Goal: Book appointment/travel/reservation

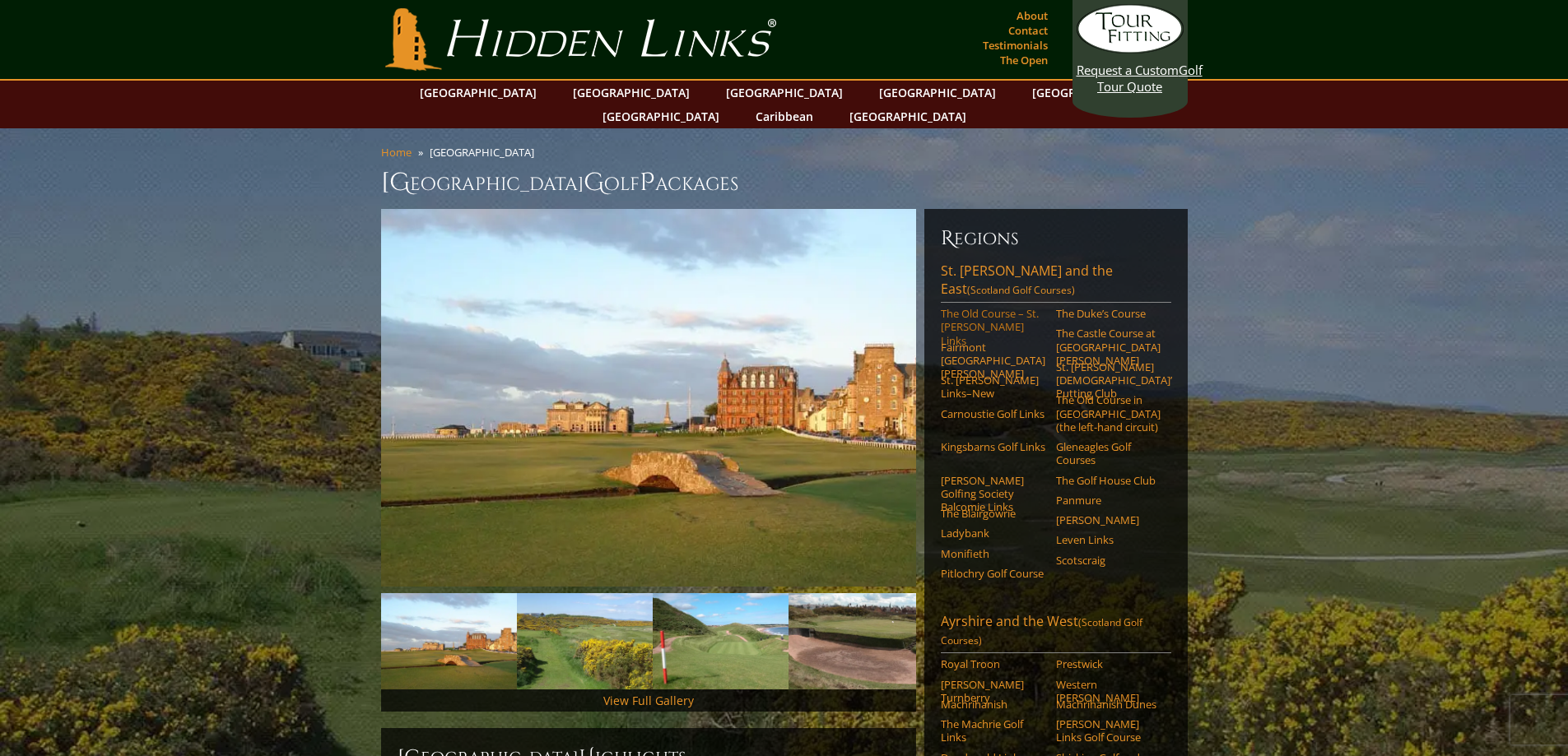
click at [989, 307] on link "The Old Course – St. [PERSON_NAME] Links" at bounding box center [993, 327] width 105 height 40
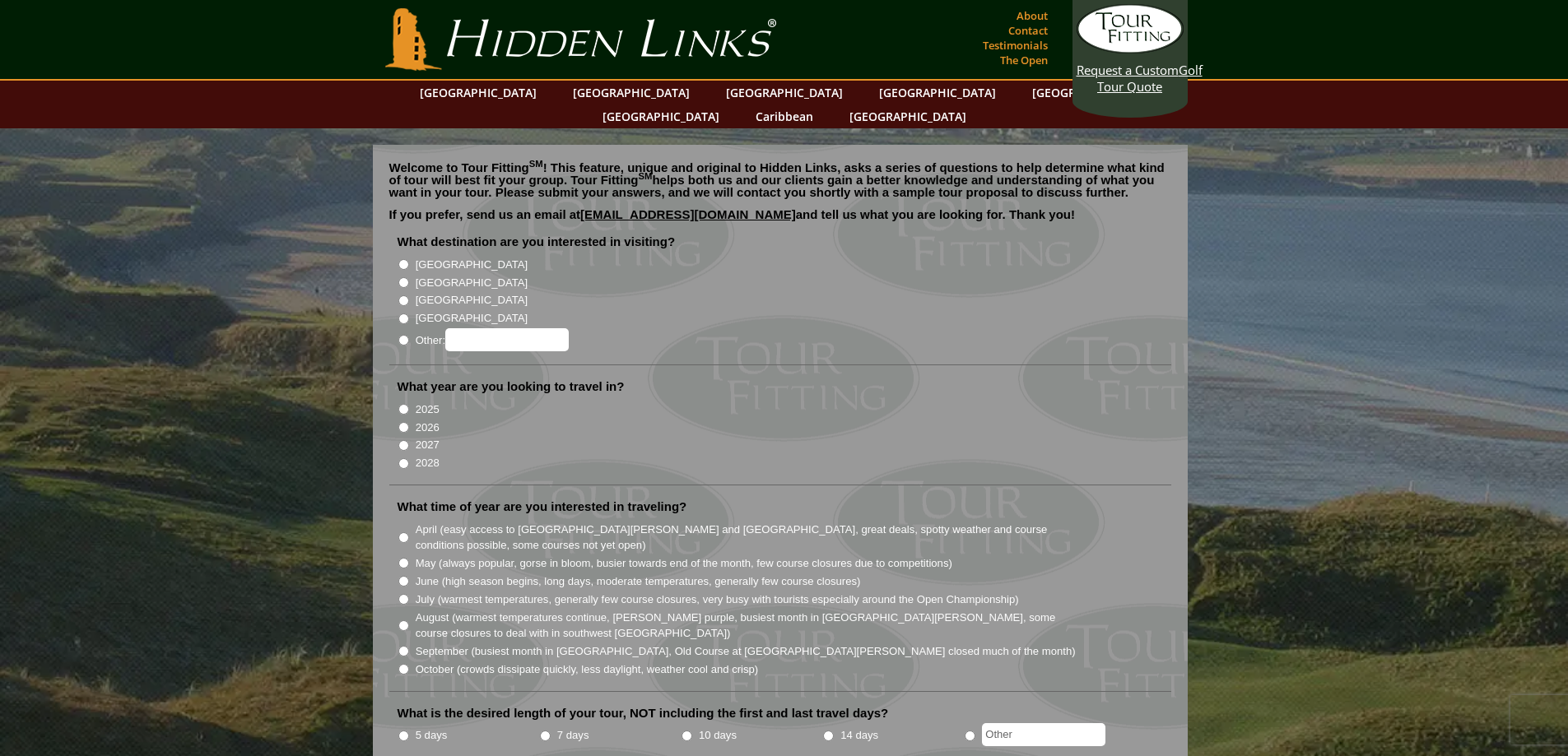
click at [447, 275] on label "[GEOGRAPHIC_DATA]" at bounding box center [471, 284] width 112 height 17
click at [409, 277] on input "[GEOGRAPHIC_DATA]" at bounding box center [404, 282] width 11 height 11
radio input "true"
click at [428, 420] on label "2026" at bounding box center [427, 428] width 24 height 17
click at [409, 422] on input "2026" at bounding box center [404, 427] width 11 height 11
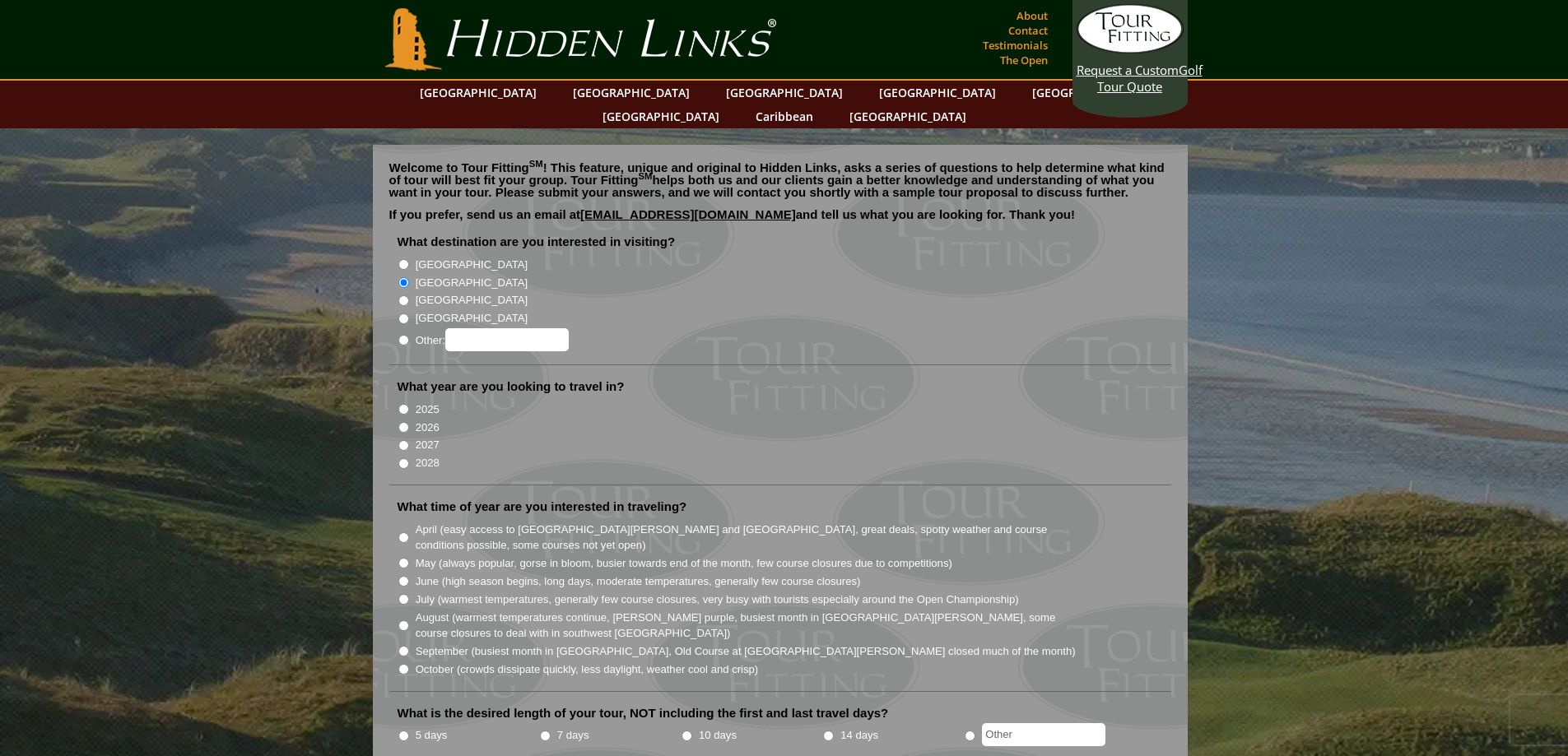
radio input "true"
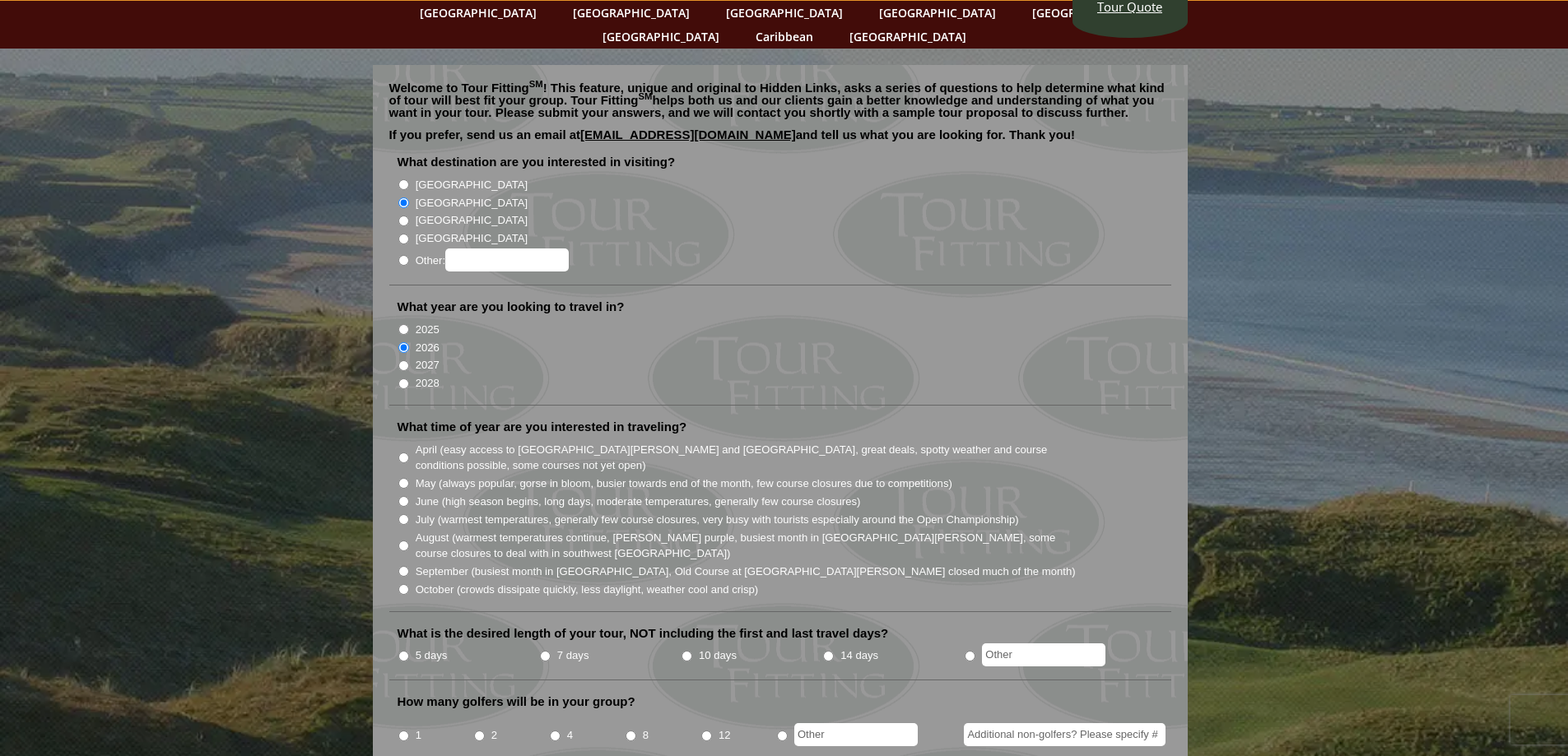
scroll to position [82, 0]
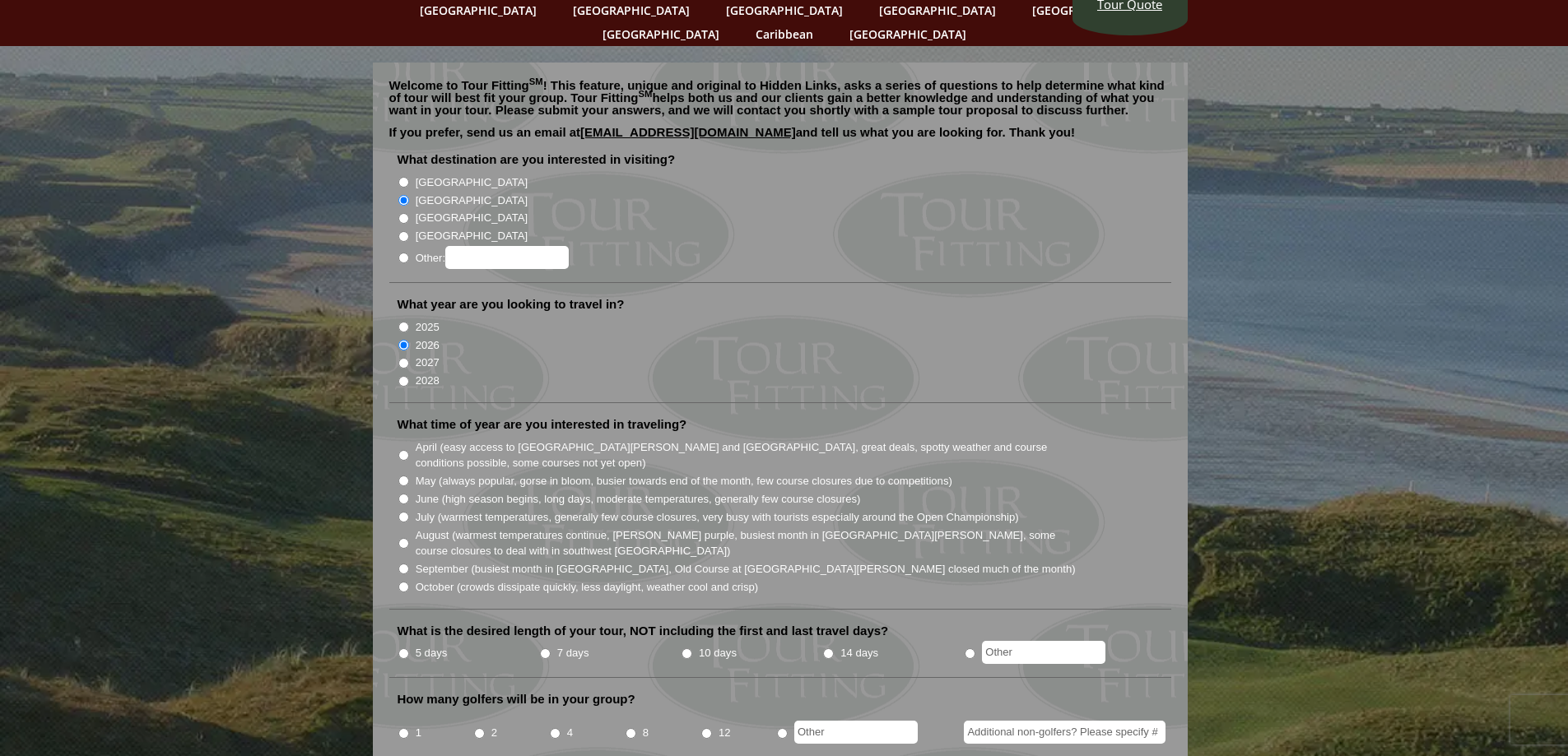
click at [400, 493] on input "June (high season begins, long days, moderate temperatures, generally few cours…" at bounding box center [404, 498] width 11 height 11
radio input "true"
click at [686, 649] on input "10 days" at bounding box center [687, 654] width 11 height 11
radio input "true"
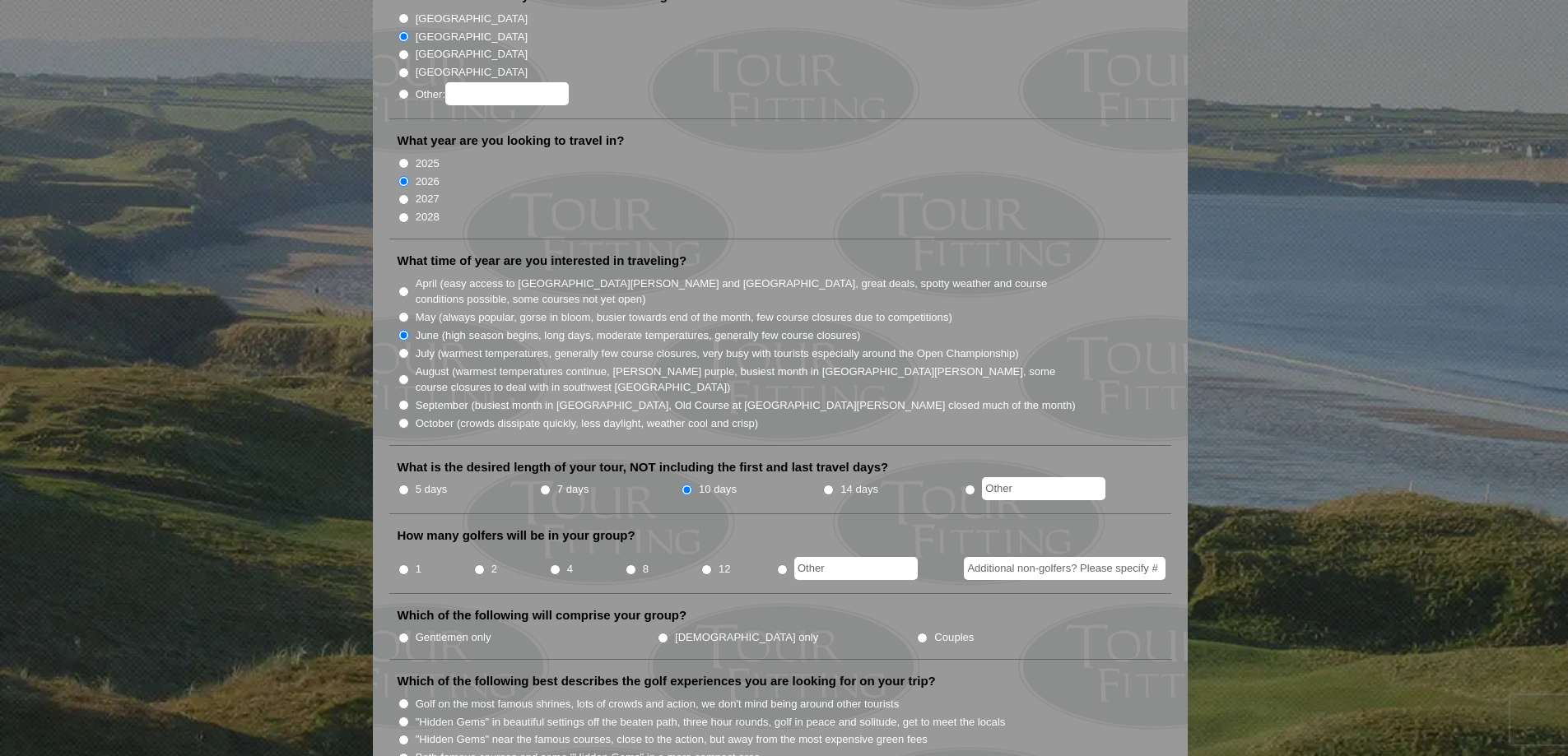
scroll to position [247, 0]
click at [559, 564] on input "4" at bounding box center [555, 569] width 11 height 11
radio input "true"
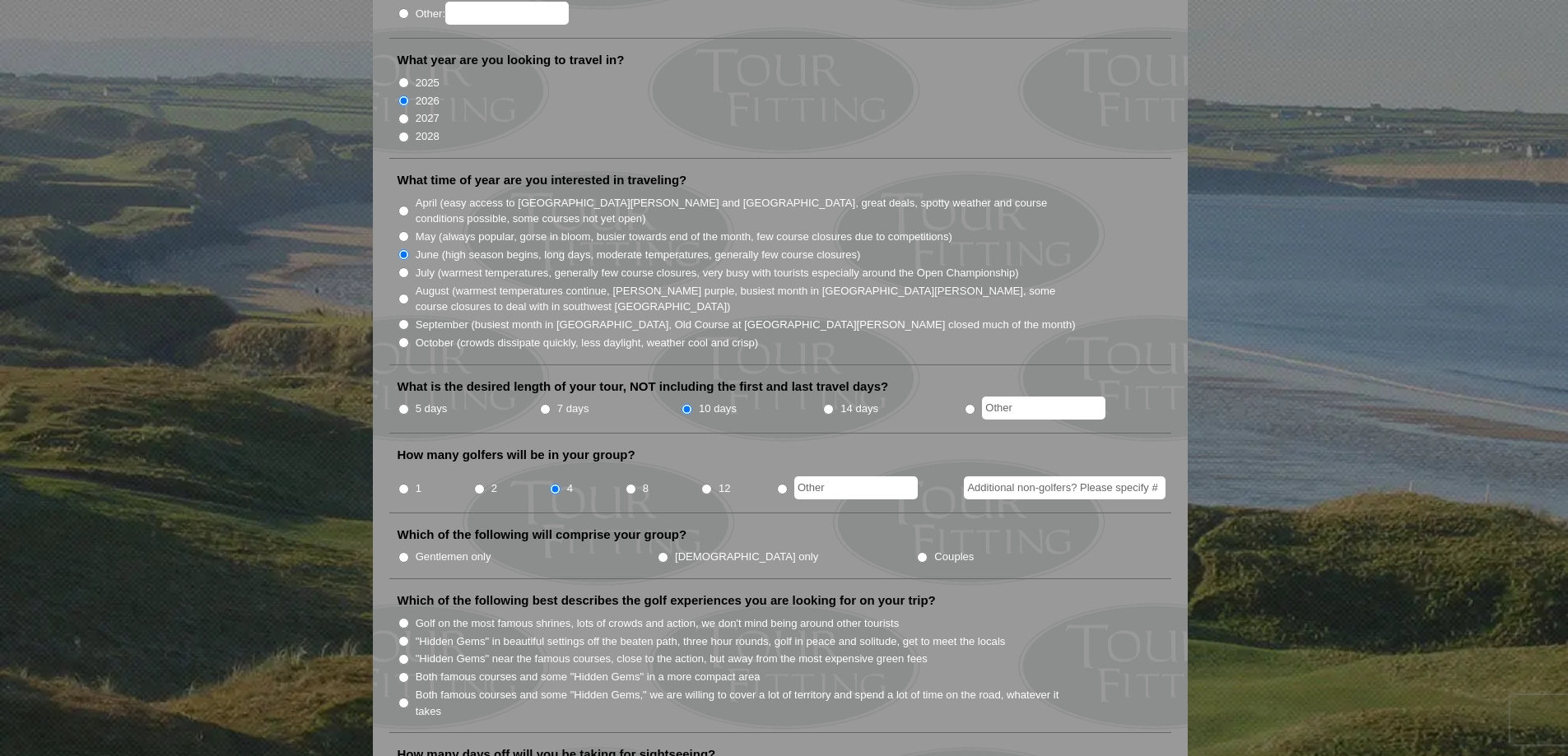
scroll to position [329, 0]
click at [442, 546] on label "Gentlemen only" at bounding box center [453, 555] width 76 height 17
click at [409, 550] on input "Gentlemen only" at bounding box center [404, 555] width 11 height 11
radio input "true"
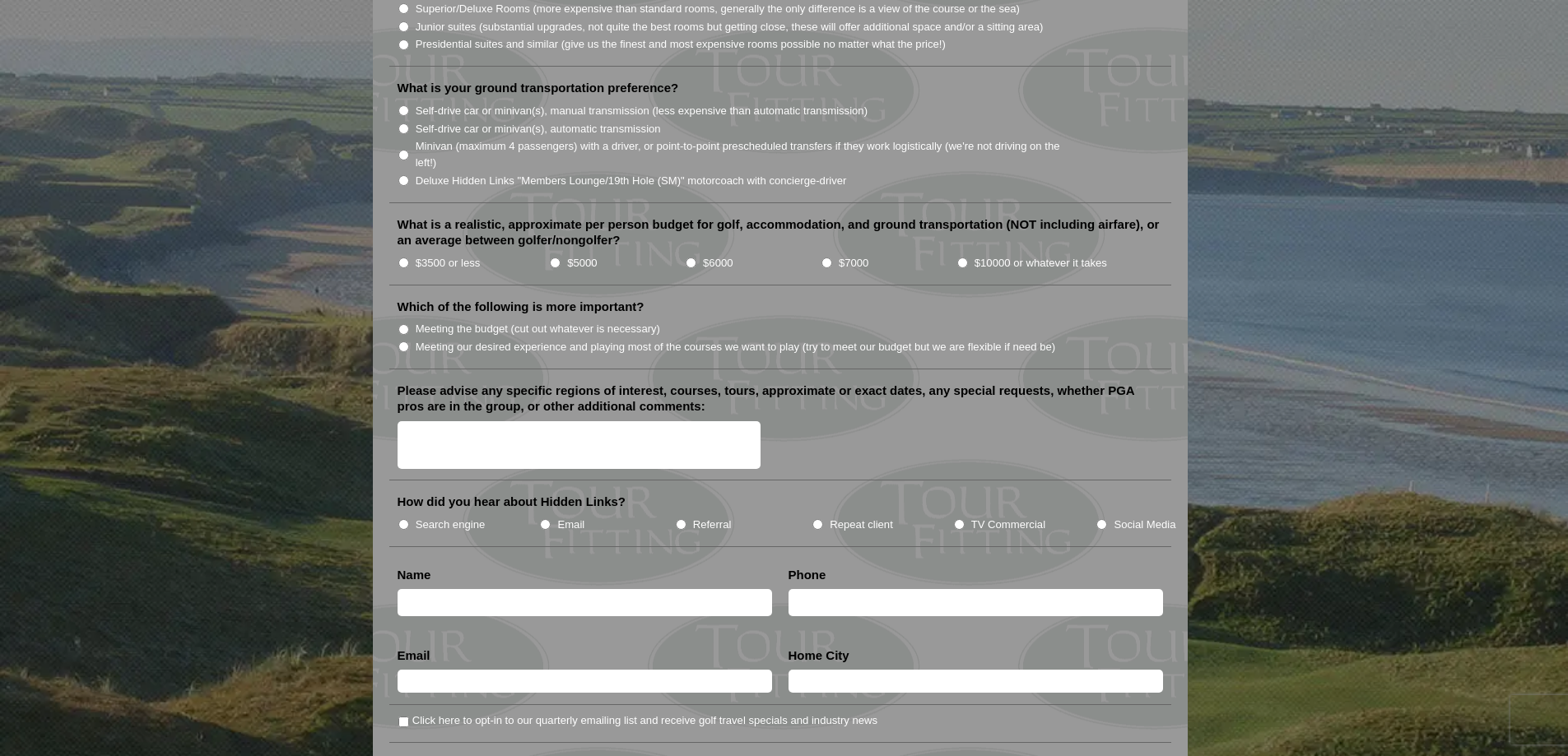
scroll to position [1728, 0]
